Goal: Information Seeking & Learning: Find specific page/section

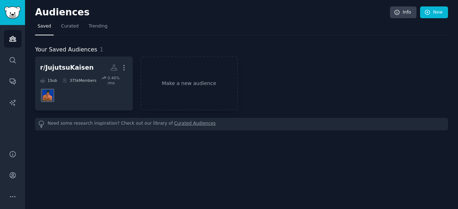
click at [330, 95] on div "r/JujutsuKaisen More 1 Sub 375k Members 0.46 % /mo Make a new audience" at bounding box center [241, 83] width 412 height 54
click at [445, 5] on div "Audiences Info New Saved Curated Trending Your Saved Audiences 1 r/JujutsuKaise…" at bounding box center [241, 104] width 433 height 209
click at [436, 13] on link "New" at bounding box center [434, 12] width 28 height 12
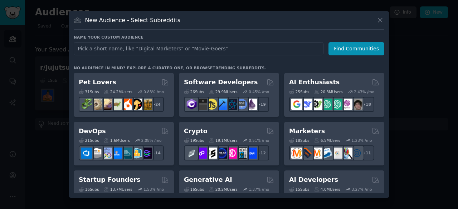
click at [435, 62] on div at bounding box center [229, 104] width 458 height 209
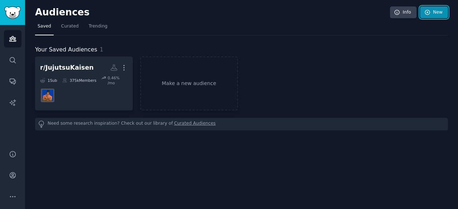
click at [433, 15] on link "New" at bounding box center [434, 12] width 28 height 12
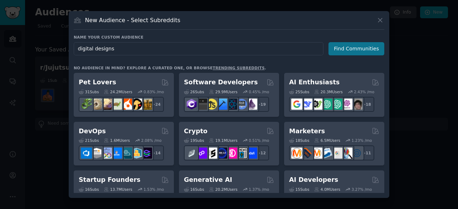
type input "digital designs"
click at [337, 43] on button "Find Communities" at bounding box center [356, 48] width 56 height 13
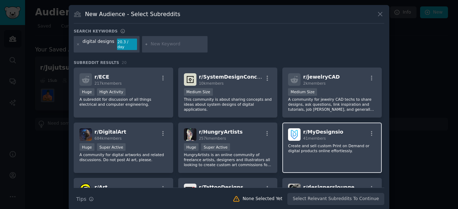
click at [328, 158] on div "r/ MyDesignsio 41 members Create and sell custom Print on Demand or digital pro…" at bounding box center [331, 148] width 99 height 50
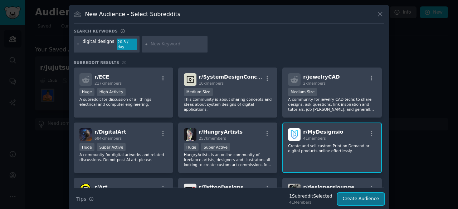
click at [362, 195] on button "Create Audience" at bounding box center [360, 199] width 47 height 12
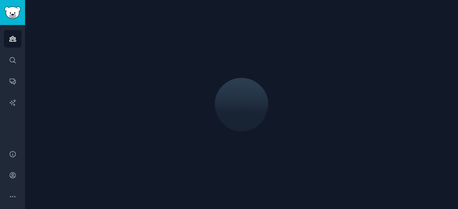
click at [423, 138] on div at bounding box center [241, 104] width 412 height 189
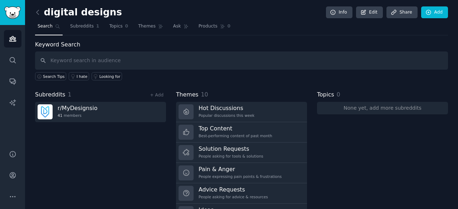
scroll to position [36, 0]
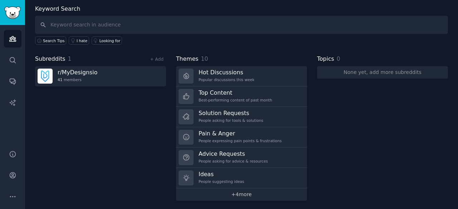
click at [253, 189] on link "+ 4 more" at bounding box center [241, 194] width 131 height 13
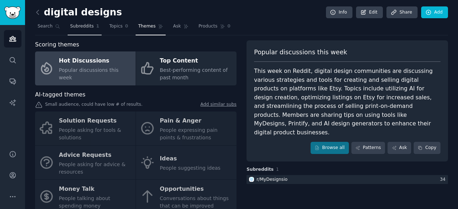
click at [89, 26] on span "Subreddits" at bounding box center [82, 26] width 24 height 6
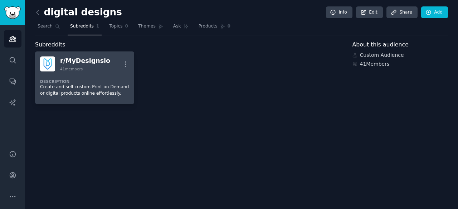
click at [101, 68] on div "41 members" at bounding box center [85, 68] width 50 height 5
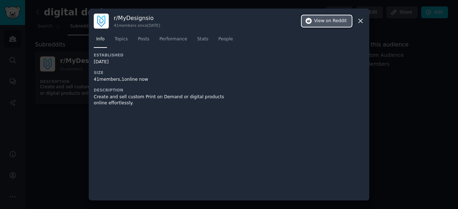
click at [332, 23] on span "on Reddit" at bounding box center [336, 21] width 21 height 6
click at [370, 97] on div at bounding box center [229, 104] width 458 height 209
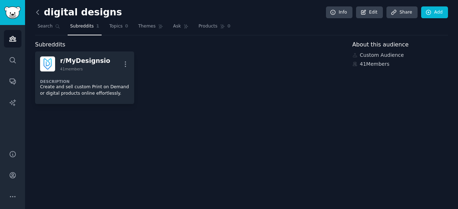
click at [40, 11] on icon at bounding box center [38, 13] width 8 height 8
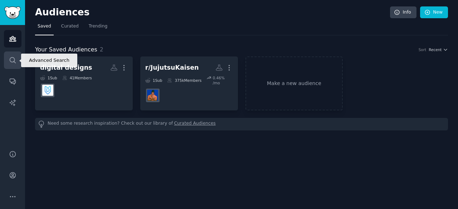
click at [15, 52] on link "Search" at bounding box center [13, 60] width 18 height 18
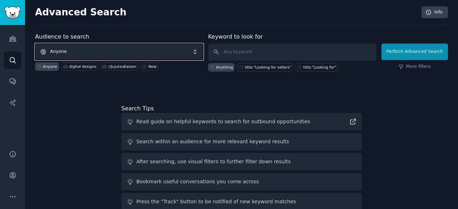
click at [119, 51] on span "Anyone" at bounding box center [119, 52] width 168 height 16
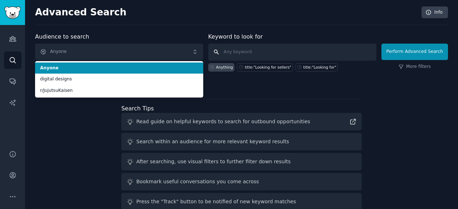
click at [242, 50] on input "text" at bounding box center [292, 52] width 168 height 17
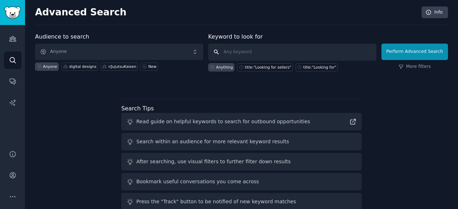
paste input "Pay for design"
type input "Pay for design"
click button "Perform Advanced Search" at bounding box center [414, 52] width 66 height 16
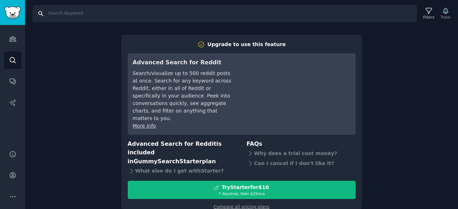
click at [66, 15] on input "Search" at bounding box center [225, 13] width 384 height 17
paste input "Pay for design"
type input "Pay for design"
click at [3, 41] on div "Audiences Search Conversations AI Reports" at bounding box center [12, 83] width 25 height 117
click at [9, 37] on icon "Sidebar" at bounding box center [13, 39] width 8 height 8
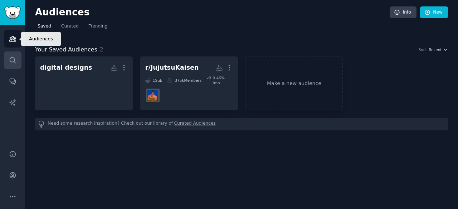
click at [16, 57] on icon "Sidebar" at bounding box center [13, 60] width 8 height 8
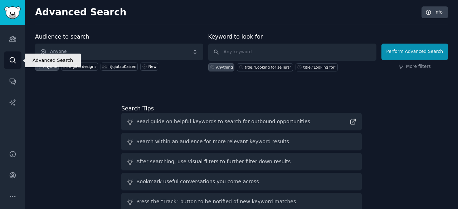
click at [16, 57] on icon "Sidebar" at bounding box center [13, 60] width 8 height 8
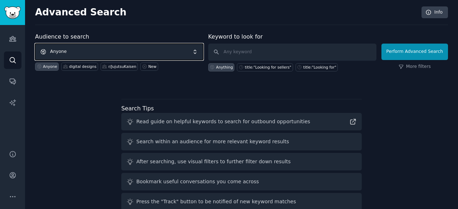
click at [172, 51] on span "Anyone" at bounding box center [119, 52] width 168 height 16
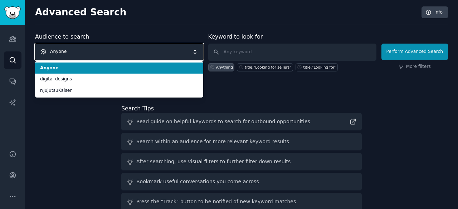
click at [171, 52] on span "Anyone" at bounding box center [119, 52] width 168 height 16
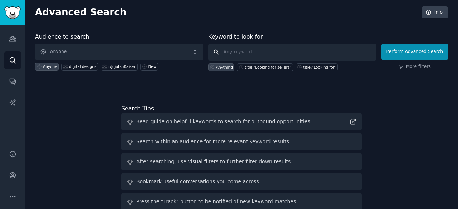
click at [290, 50] on input "text" at bounding box center [292, 52] width 168 height 17
paste input "Pay for design"
type input "Pay for design"
click button "Perform Advanced Search" at bounding box center [414, 52] width 66 height 16
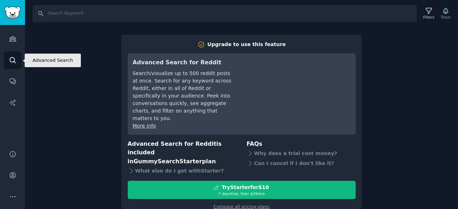
click at [16, 58] on icon "Sidebar" at bounding box center [13, 60] width 8 height 8
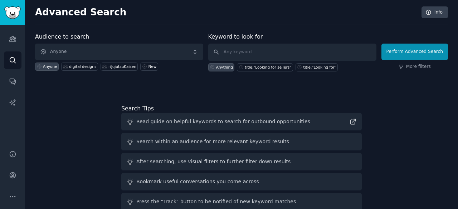
click at [417, 61] on div "Perform Advanced Search More filters" at bounding box center [414, 53] width 66 height 35
click at [413, 50] on button "Perform Advanced Search" at bounding box center [414, 52] width 66 height 16
click at [406, 48] on button "Perform Advanced Search" at bounding box center [414, 52] width 66 height 16
click at [285, 50] on input "text" at bounding box center [292, 52] width 168 height 17
paste input "Pay for design"
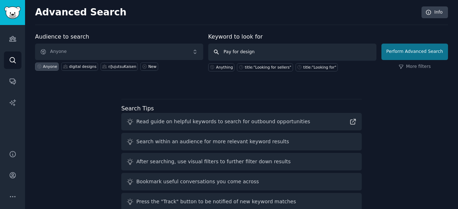
type input "Pay for design"
click at [427, 51] on button "Perform Advanced Search" at bounding box center [414, 52] width 66 height 16
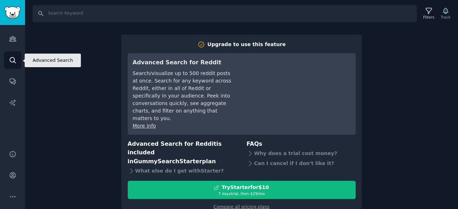
click at [17, 57] on link "Search" at bounding box center [13, 60] width 18 height 18
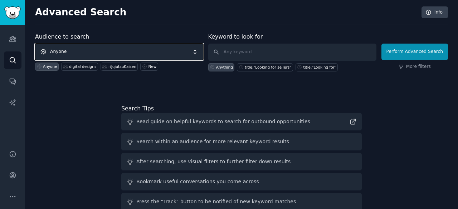
click at [130, 50] on span "Anyone" at bounding box center [119, 52] width 168 height 16
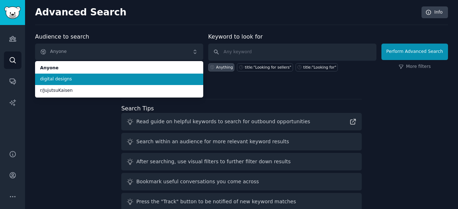
click at [112, 78] on span "digital designs" at bounding box center [119, 79] width 158 height 6
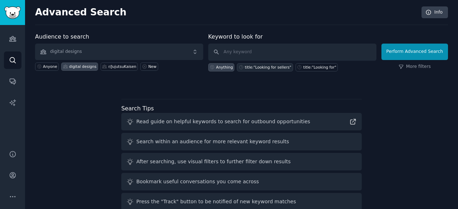
click at [252, 65] on div "title:"Looking for sellers"" at bounding box center [267, 67] width 46 height 5
type input "title:"Looking for sellers""
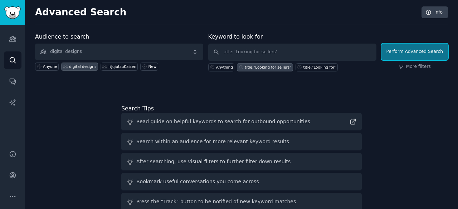
click at [405, 55] on button "Perform Advanced Search" at bounding box center [414, 52] width 66 height 16
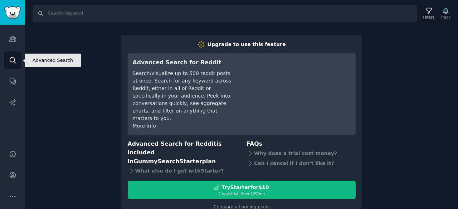
click at [5, 56] on link "Search" at bounding box center [13, 60] width 18 height 18
